Goal: Task Accomplishment & Management: Complete application form

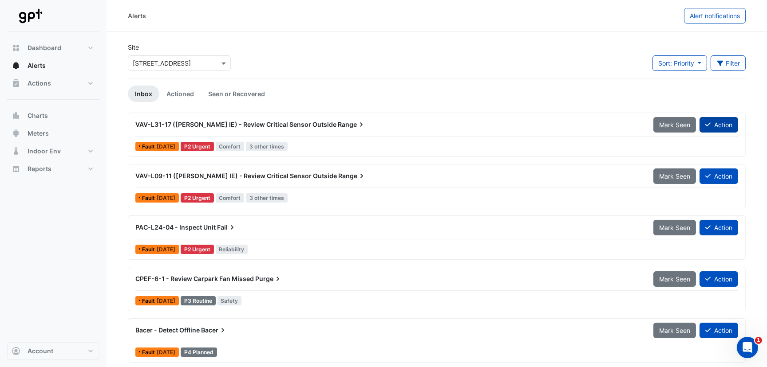
click at [722, 126] on button "Action" at bounding box center [718, 125] width 39 height 16
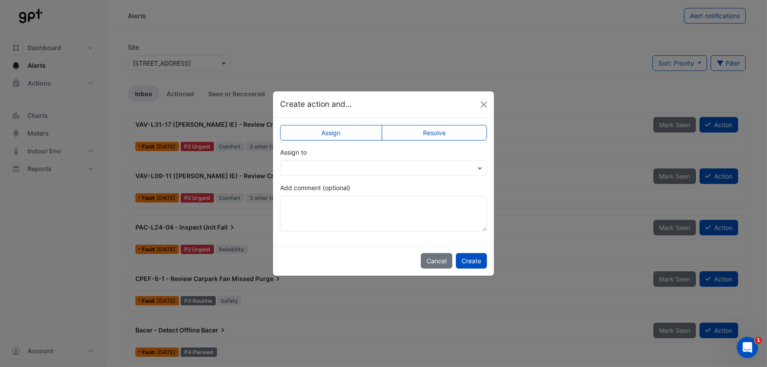
click at [432, 134] on label "Resolve" at bounding box center [435, 133] width 106 height 16
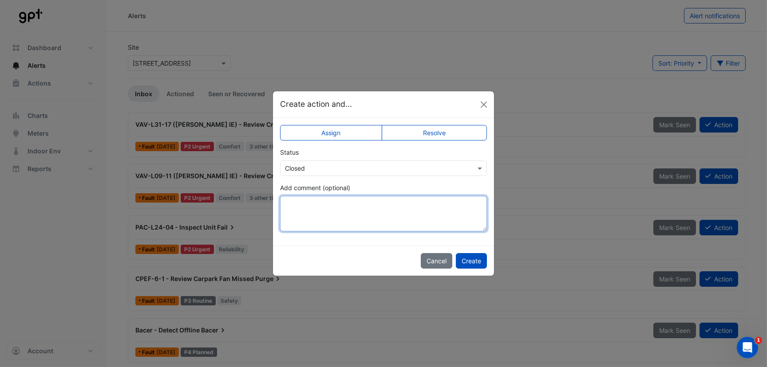
click at [341, 219] on textarea "Add comment (optional)" at bounding box center [383, 213] width 207 height 35
type textarea "*"
type textarea "**********"
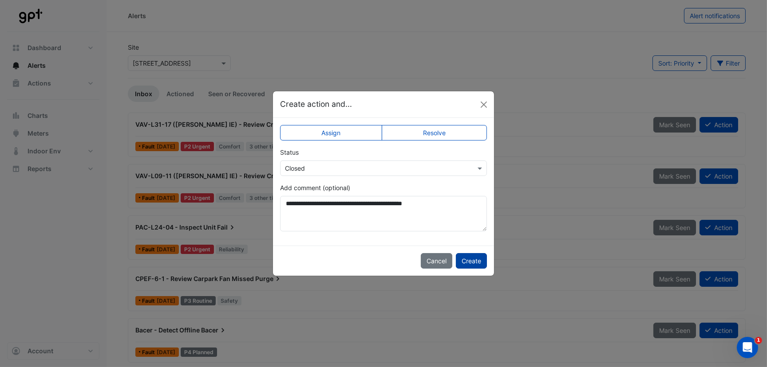
click at [475, 263] on button "Create" at bounding box center [471, 261] width 31 height 16
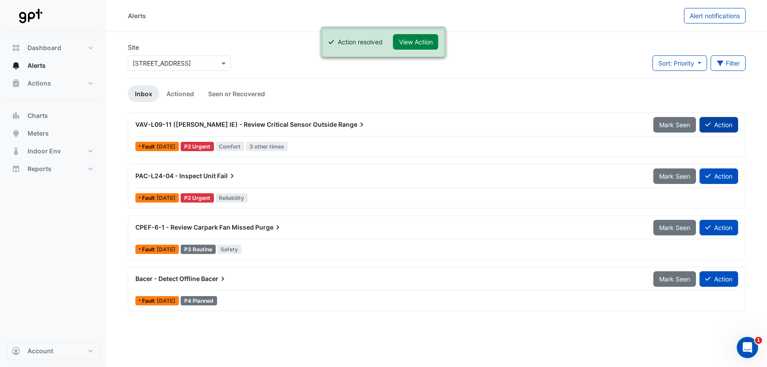
click at [710, 122] on button "Action" at bounding box center [718, 125] width 39 height 16
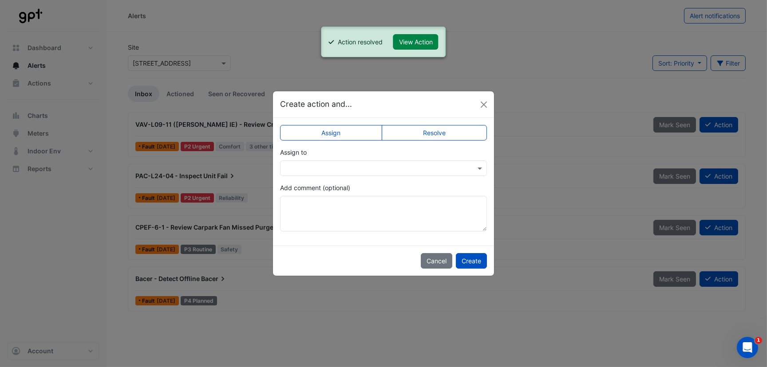
click at [420, 132] on label "Resolve" at bounding box center [435, 133] width 106 height 16
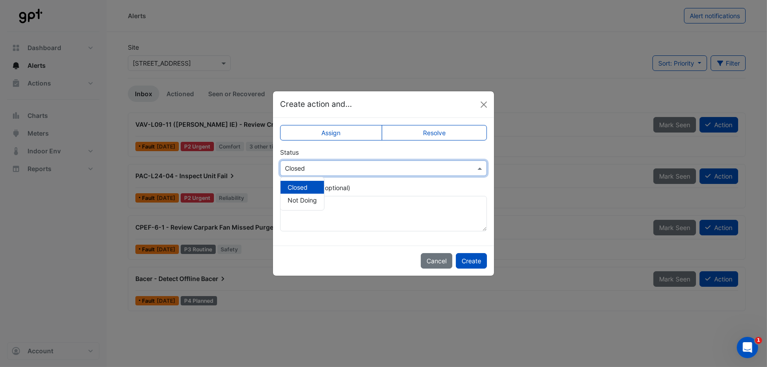
click at [335, 167] on input "text" at bounding box center [374, 168] width 179 height 9
click at [291, 218] on textarea "Add comment (optional)" at bounding box center [383, 213] width 207 height 35
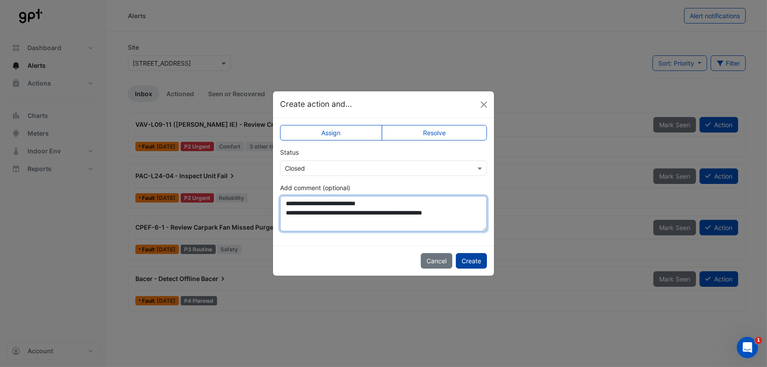
type textarea "**********"
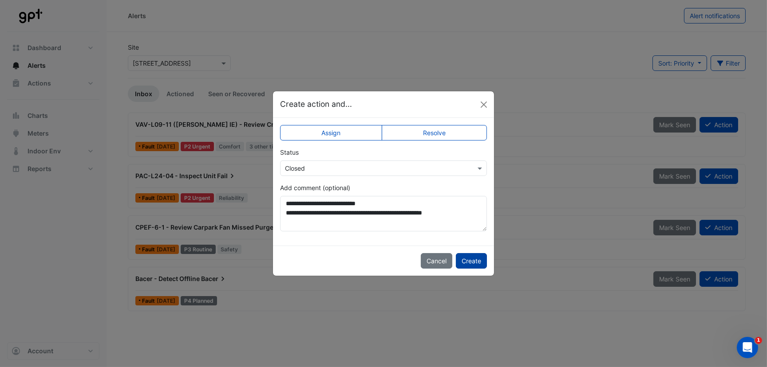
click at [470, 256] on button "Create" at bounding box center [471, 261] width 31 height 16
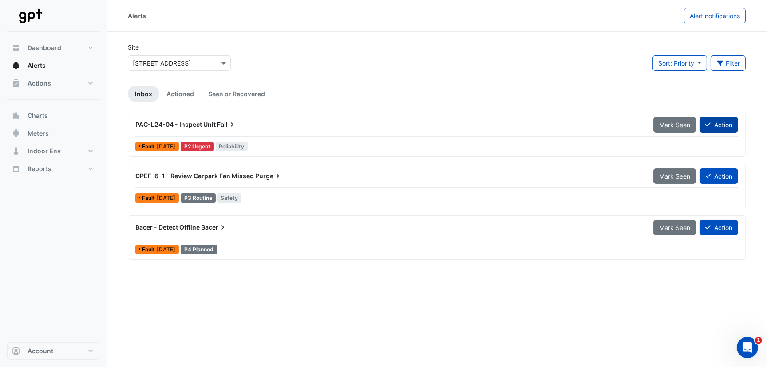
click at [733, 127] on button "Action" at bounding box center [718, 125] width 39 height 16
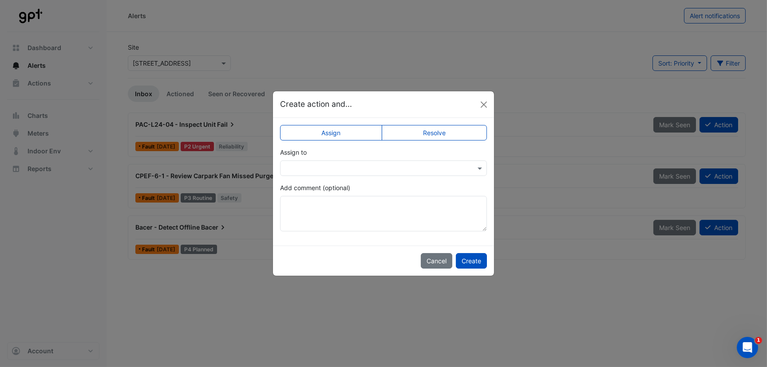
click at [435, 136] on label "Resolve" at bounding box center [435, 133] width 106 height 16
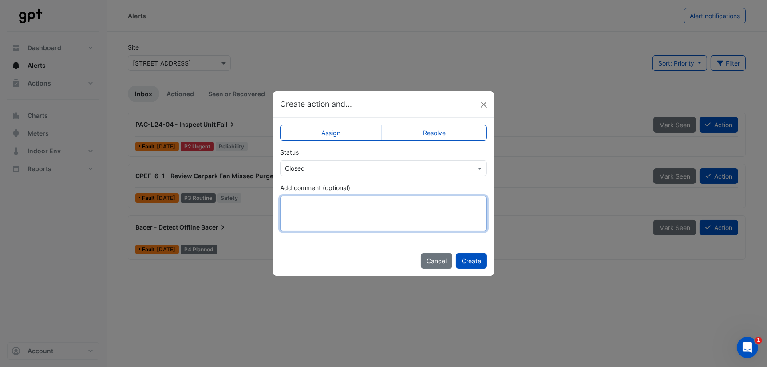
click at [308, 203] on textarea "Add comment (optional)" at bounding box center [383, 213] width 207 height 35
type textarea "*"
type textarea "**********"
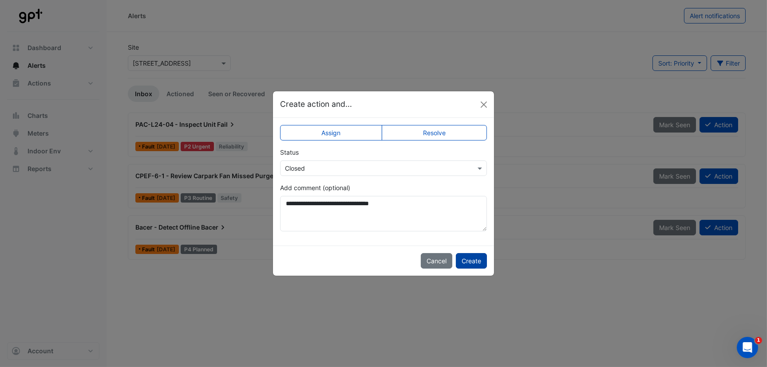
click at [475, 261] on button "Create" at bounding box center [471, 261] width 31 height 16
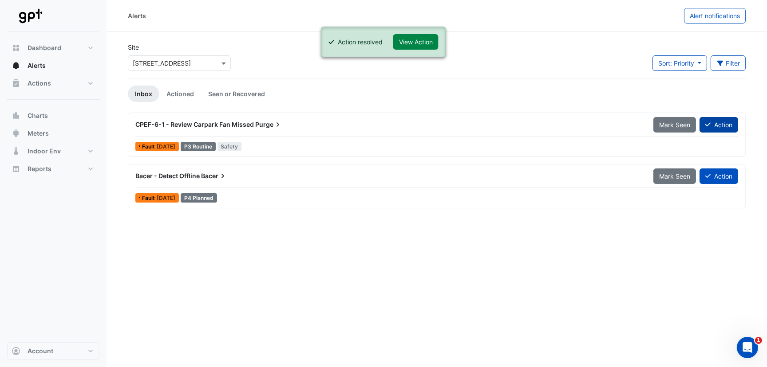
click at [713, 125] on button "Action" at bounding box center [718, 125] width 39 height 16
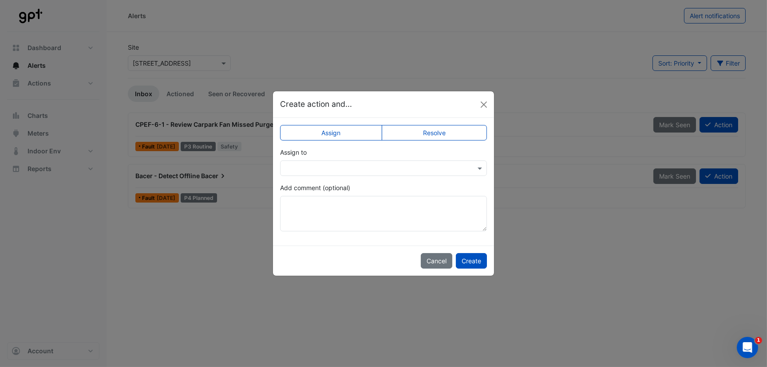
click at [339, 168] on input "text" at bounding box center [374, 168] width 179 height 9
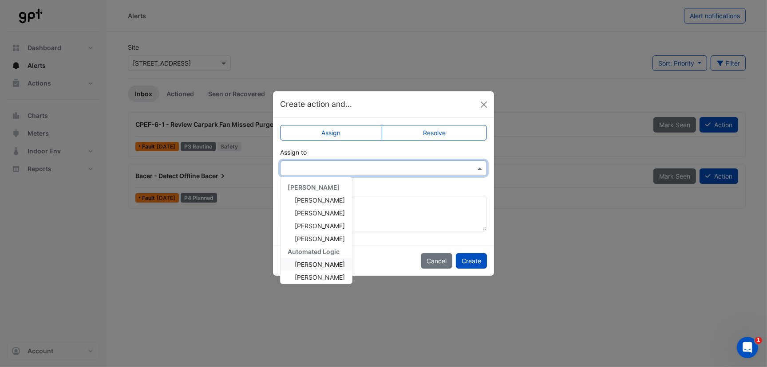
click at [315, 266] on span "[PERSON_NAME]" at bounding box center [320, 265] width 50 height 8
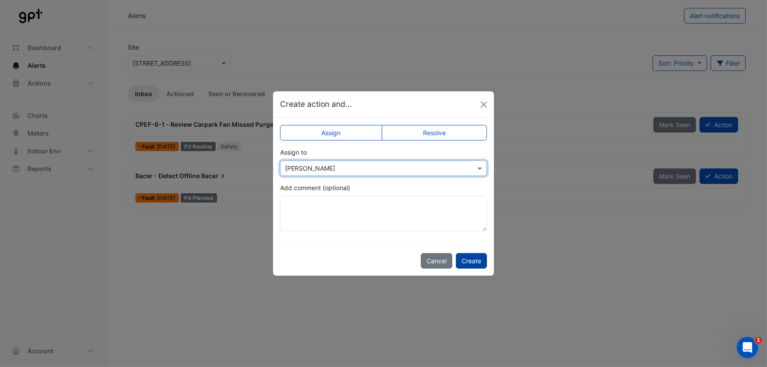
click at [471, 260] on button "Create" at bounding box center [471, 261] width 31 height 16
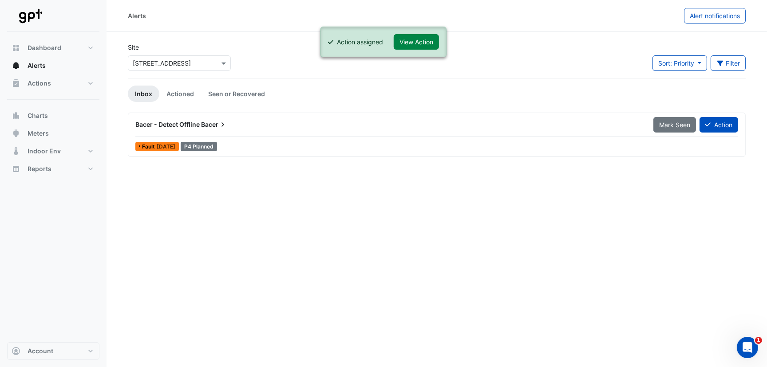
click at [162, 122] on span "Bacer - Detect Offline" at bounding box center [167, 125] width 64 height 8
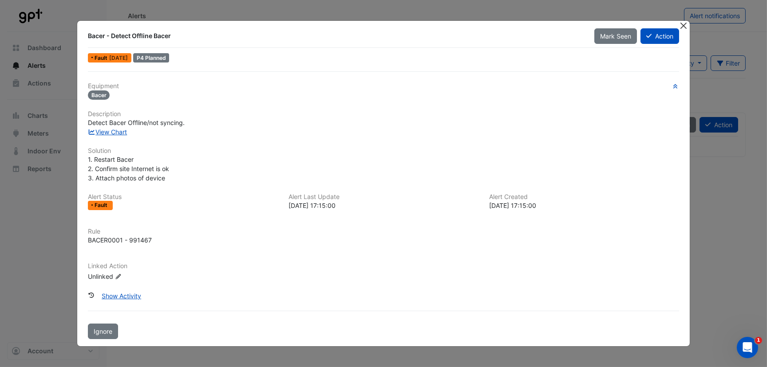
click at [686, 24] on button "Close" at bounding box center [682, 25] width 9 height 9
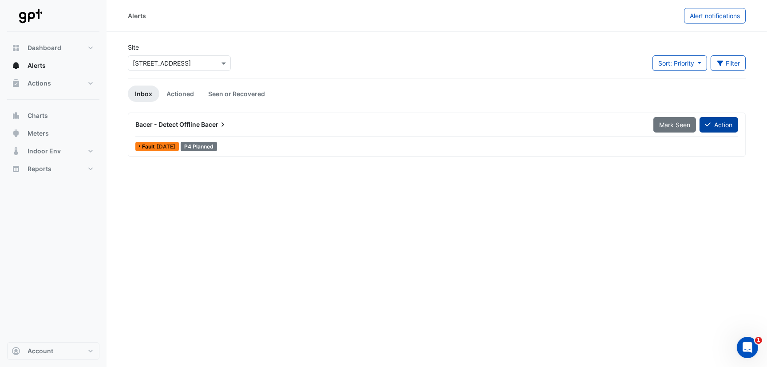
click at [724, 124] on button "Action" at bounding box center [718, 125] width 39 height 16
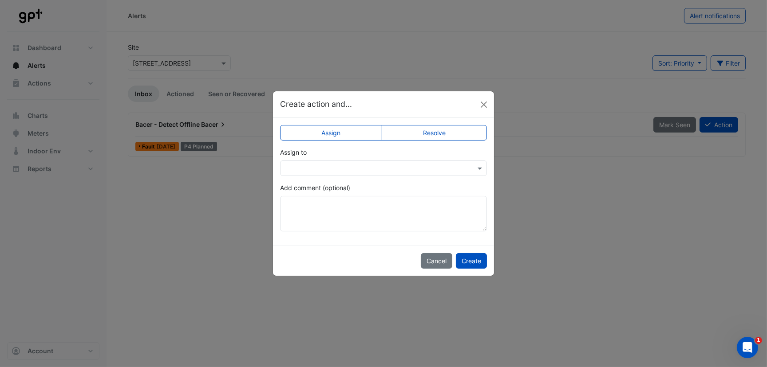
click at [355, 165] on input "text" at bounding box center [374, 168] width 179 height 9
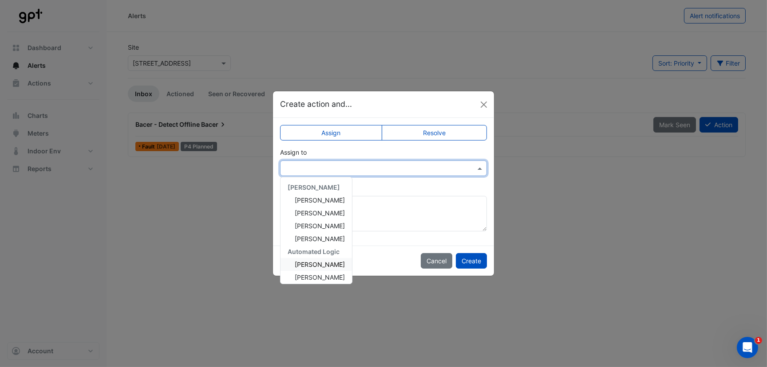
click at [315, 265] on span "[PERSON_NAME]" at bounding box center [320, 265] width 50 height 8
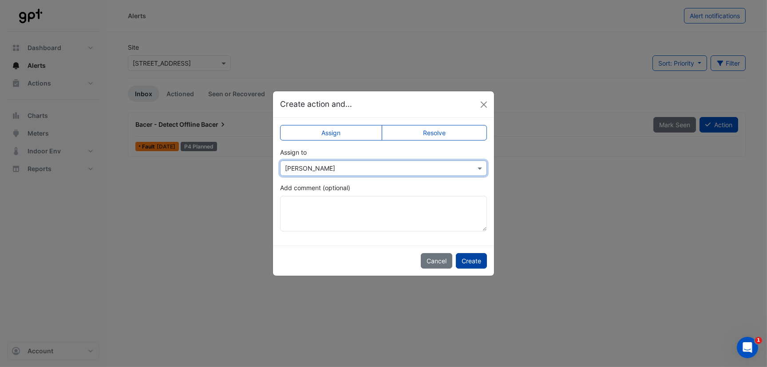
click at [469, 260] on button "Create" at bounding box center [471, 261] width 31 height 16
